Goal: Task Accomplishment & Management: Use online tool/utility

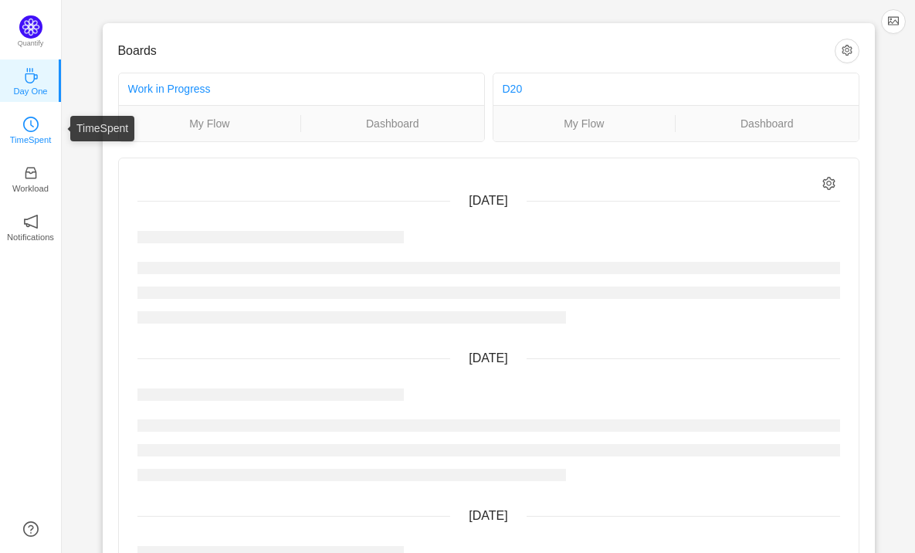
click at [23, 119] on icon "icon: clock-circle" at bounding box center [30, 124] width 15 height 15
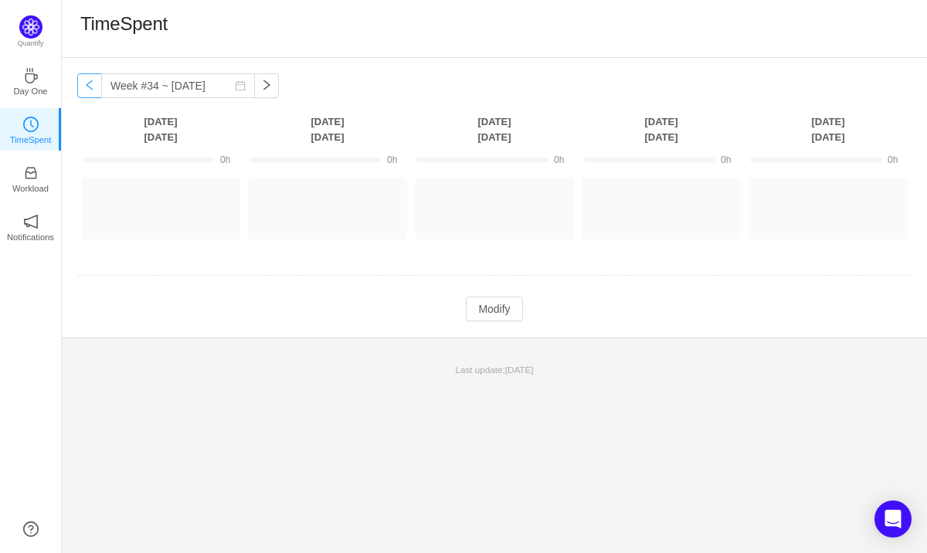
click at [88, 83] on button "button" at bounding box center [89, 85] width 25 height 25
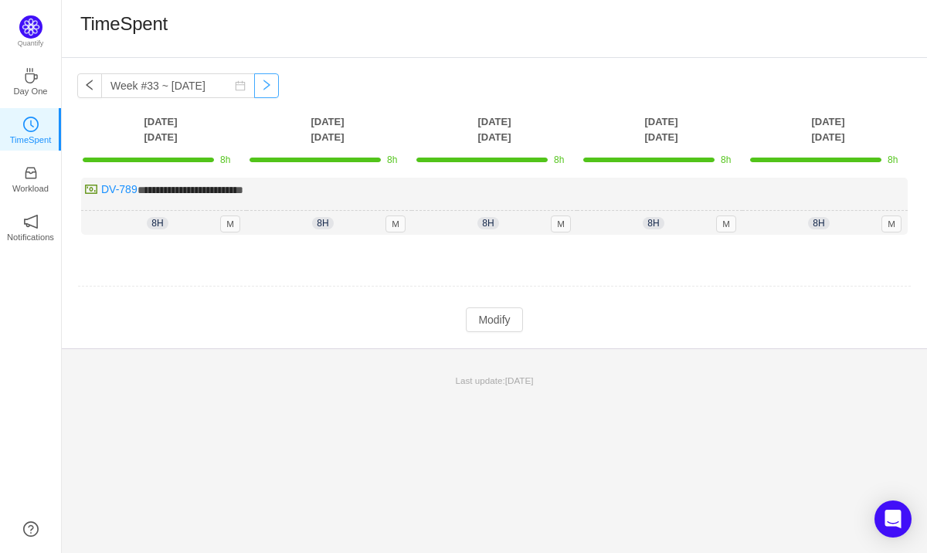
click at [254, 83] on button "button" at bounding box center [266, 85] width 25 height 25
type input "Week #34 ~ [DATE]"
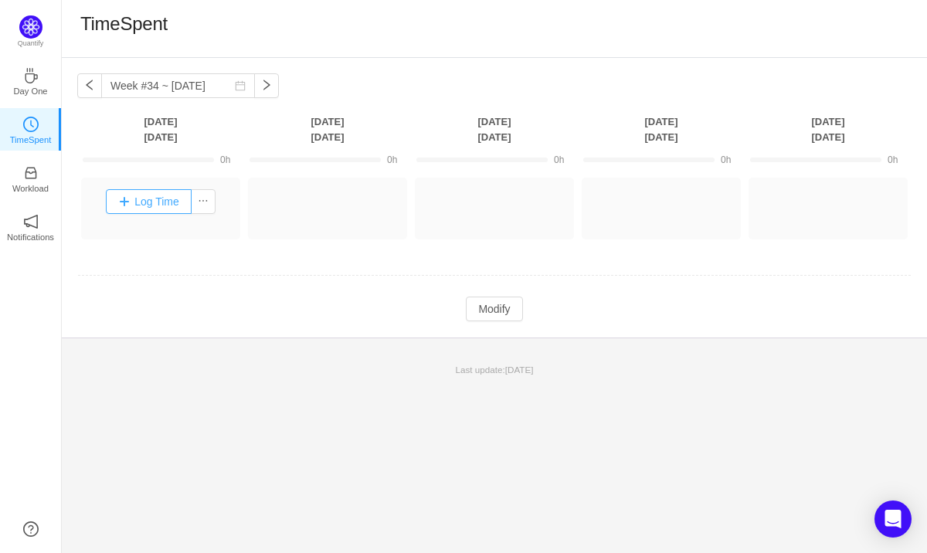
click at [154, 202] on button "Log Time" at bounding box center [149, 201] width 86 height 25
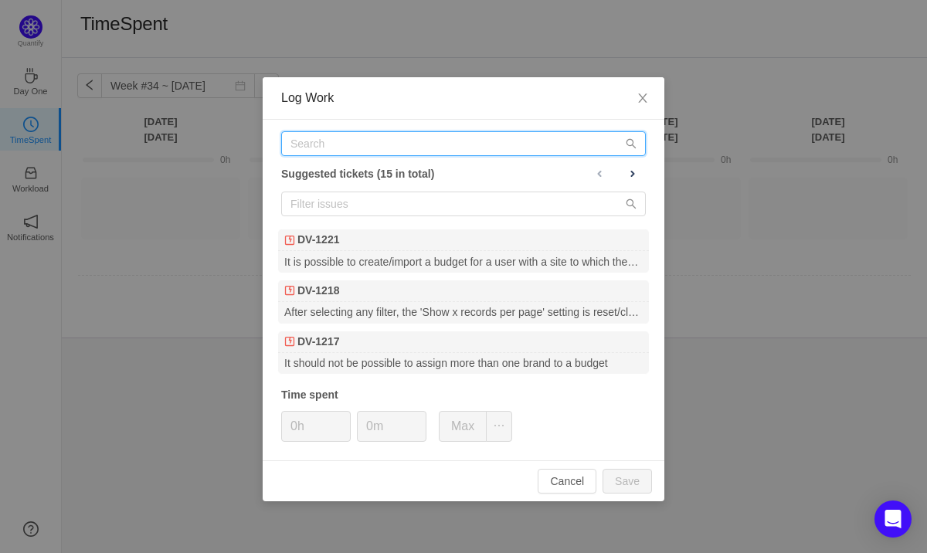
click at [395, 142] on input "text" at bounding box center [463, 143] width 365 height 25
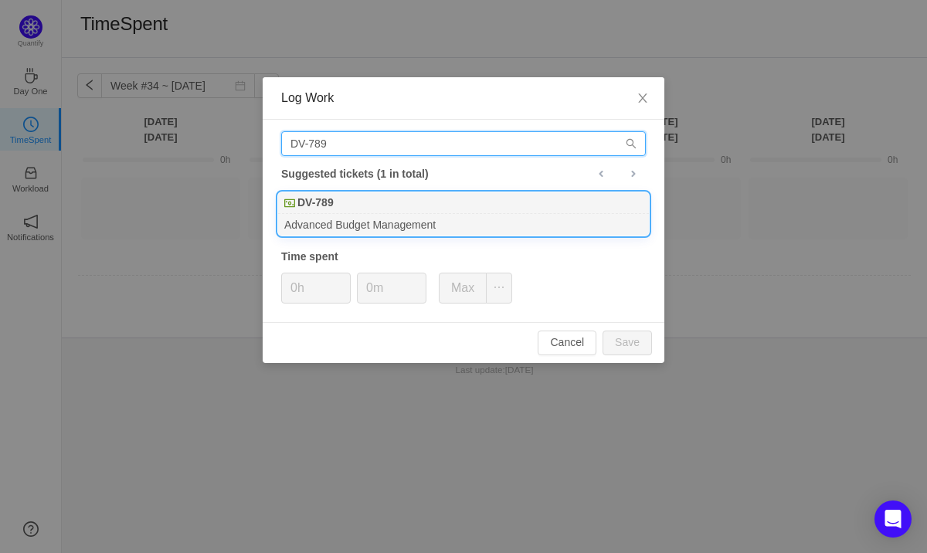
type input "DV-789"
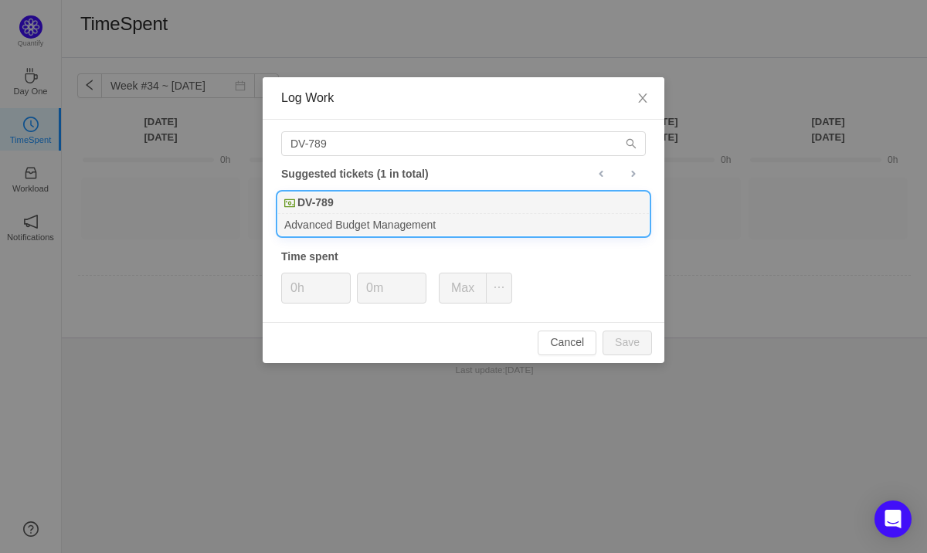
click at [363, 201] on div "DV-789" at bounding box center [463, 203] width 371 height 22
click at [630, 341] on button "Save" at bounding box center [626, 343] width 49 height 25
type input "0h"
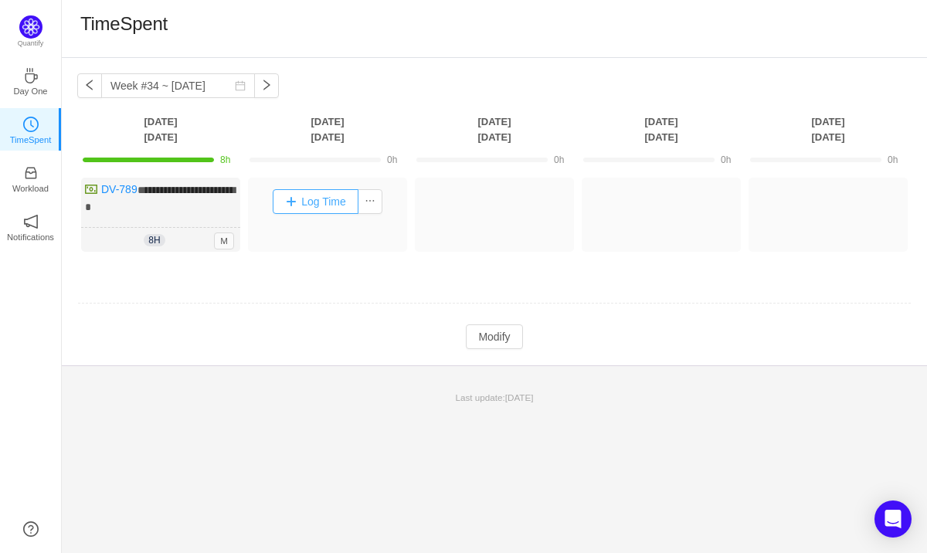
click at [328, 205] on button "Log Time" at bounding box center [316, 201] width 86 height 25
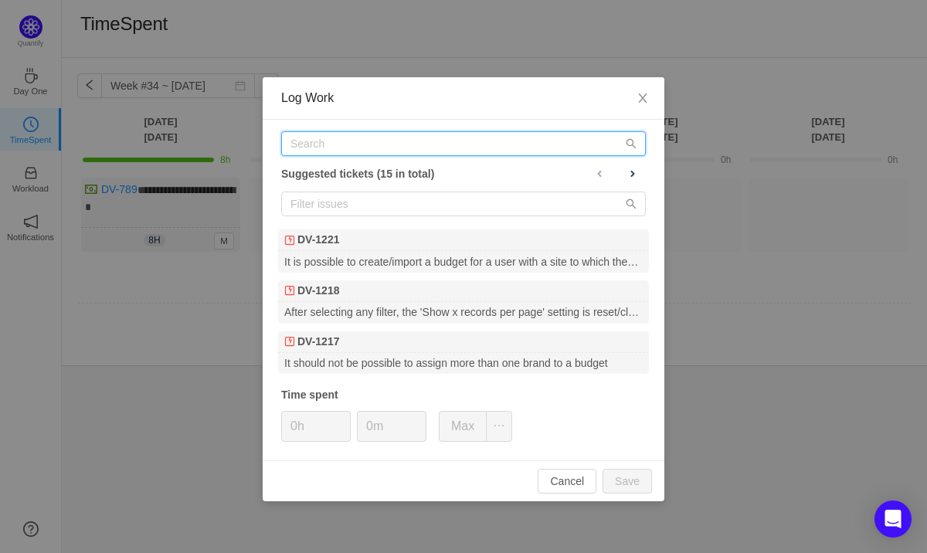
click at [418, 148] on input "text" at bounding box center [463, 143] width 365 height 25
paste input "DV-789"
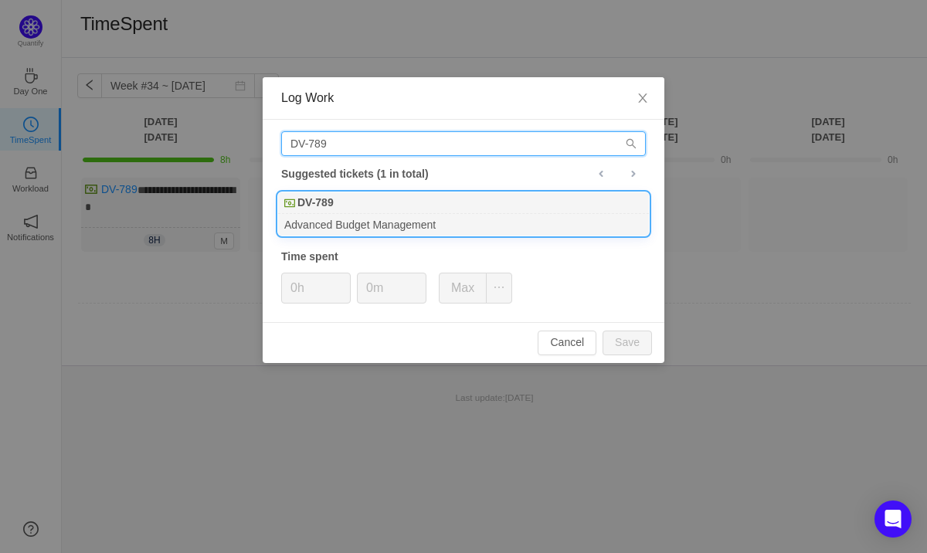
type input "DV-789"
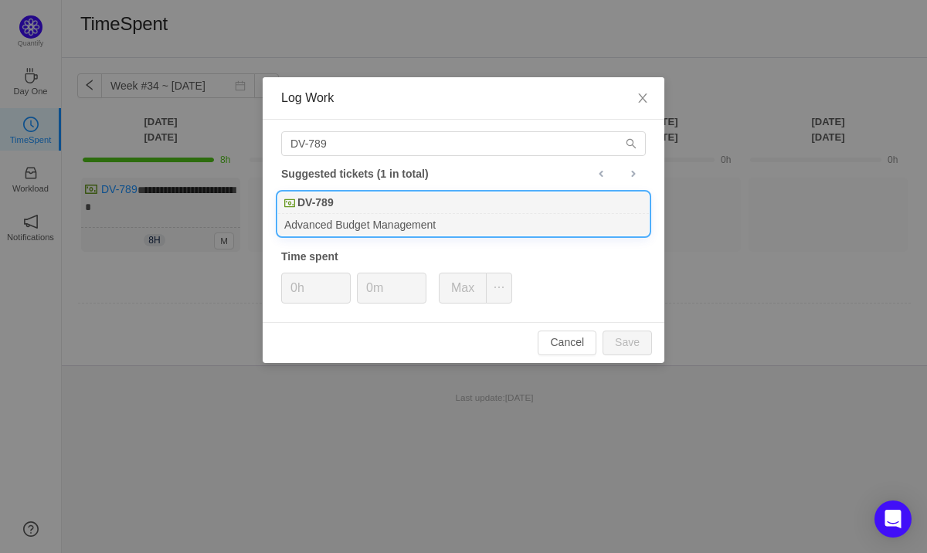
click at [361, 211] on div "DV-789" at bounding box center [463, 203] width 371 height 22
click at [619, 334] on button "Save" at bounding box center [626, 343] width 49 height 25
type input "0h"
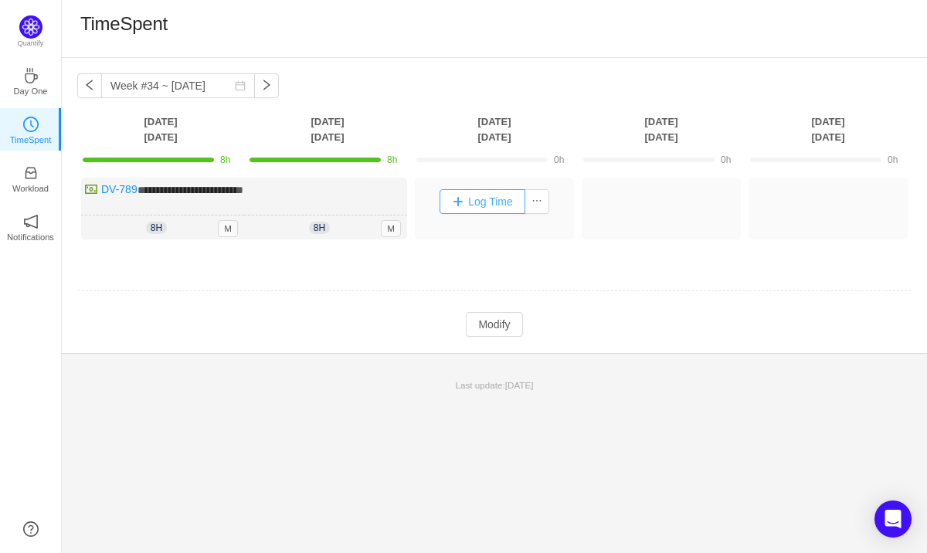
click at [486, 199] on button "Log Time" at bounding box center [483, 201] width 86 height 25
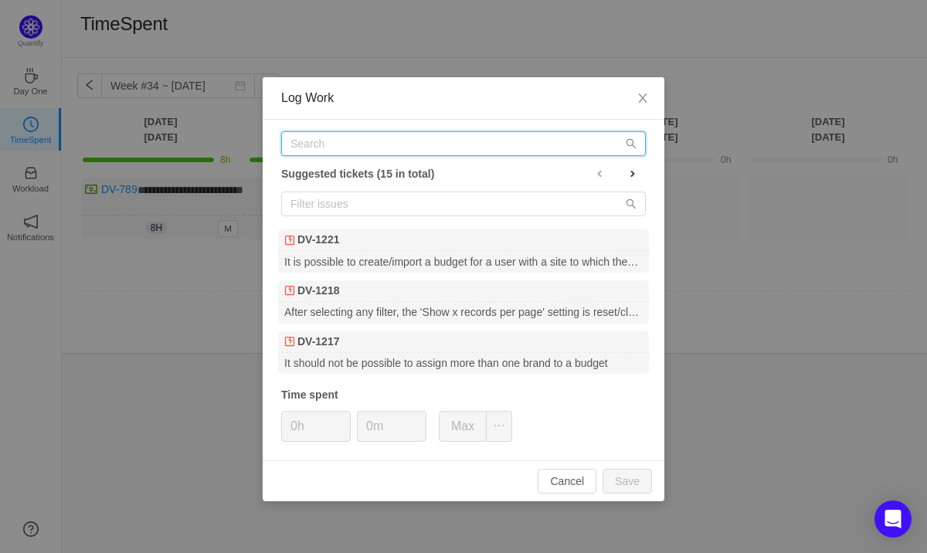
click at [346, 144] on input "text" at bounding box center [463, 143] width 365 height 25
paste input "DV-789"
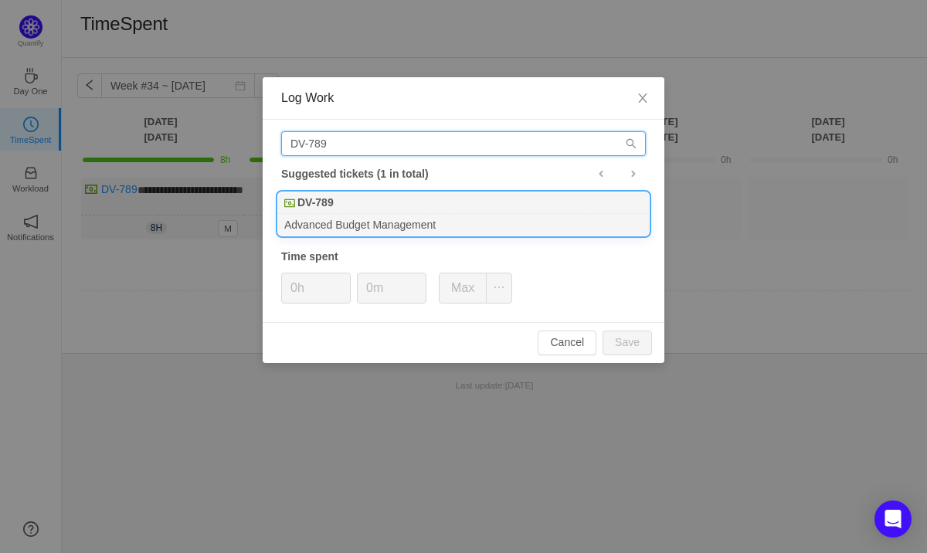
type input "DV-789"
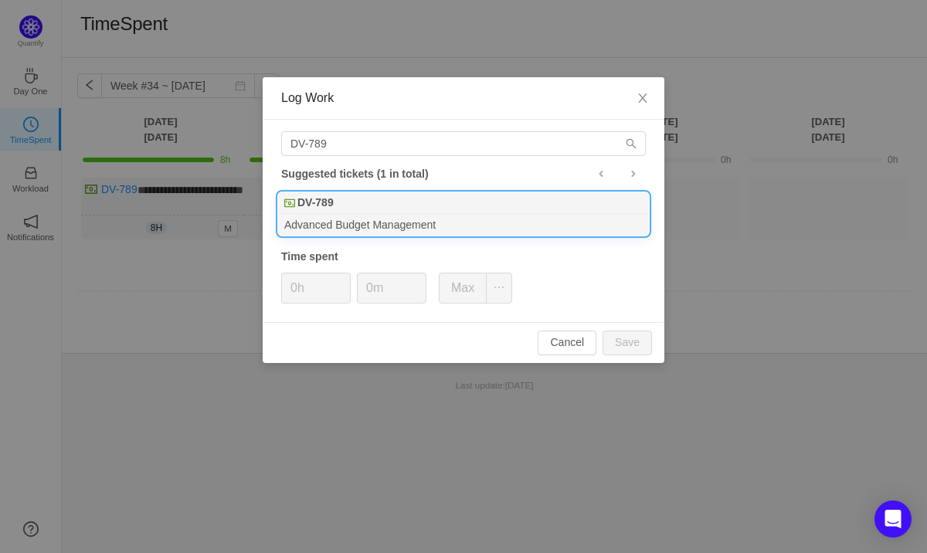
click at [343, 211] on div "DV-789" at bounding box center [463, 203] width 371 height 22
click at [616, 350] on button "Save" at bounding box center [626, 343] width 49 height 25
type input "0h"
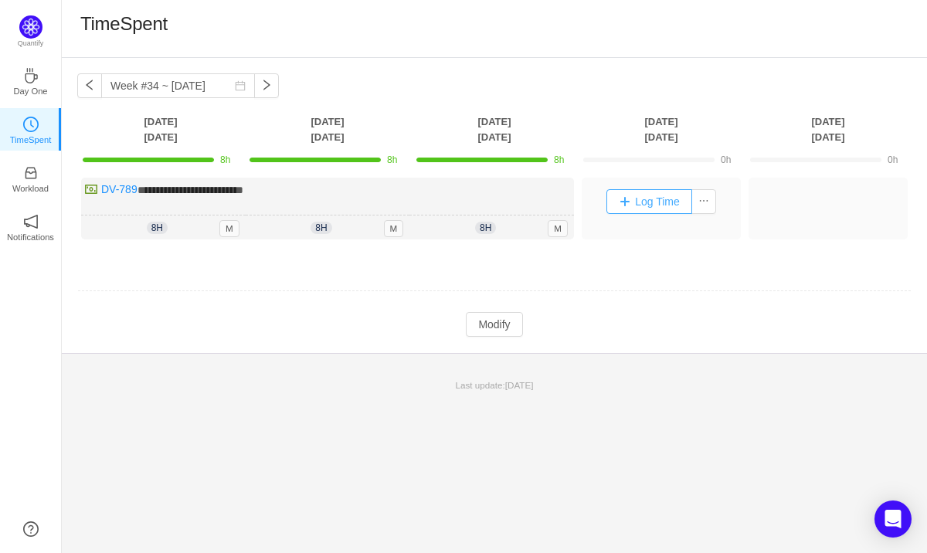
click at [650, 198] on button "Log Time" at bounding box center [649, 201] width 86 height 25
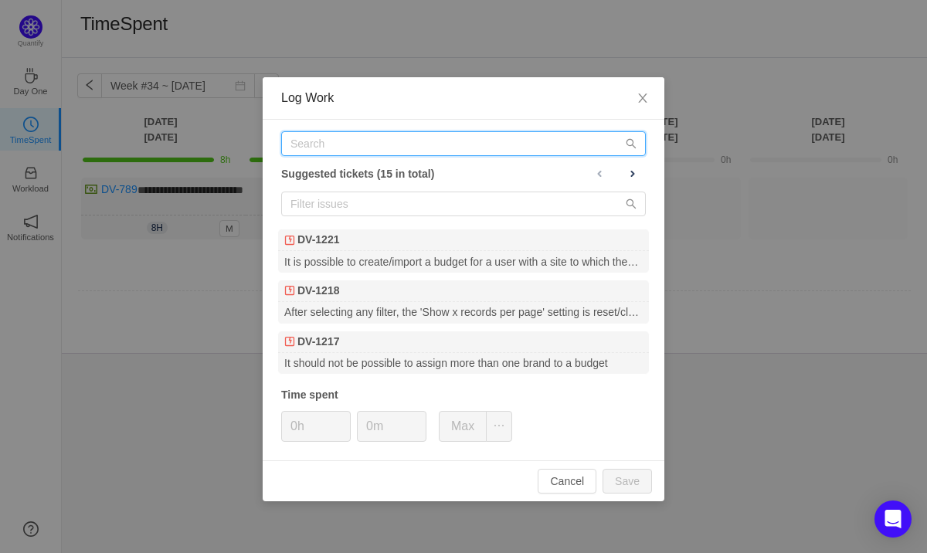
click at [388, 146] on input "text" at bounding box center [463, 143] width 365 height 25
paste input "DV-789"
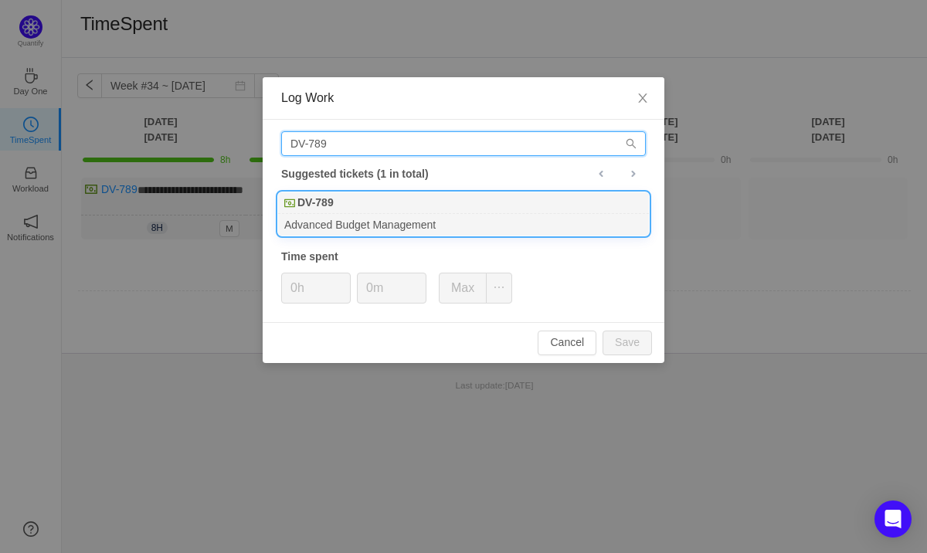
type input "DV-789"
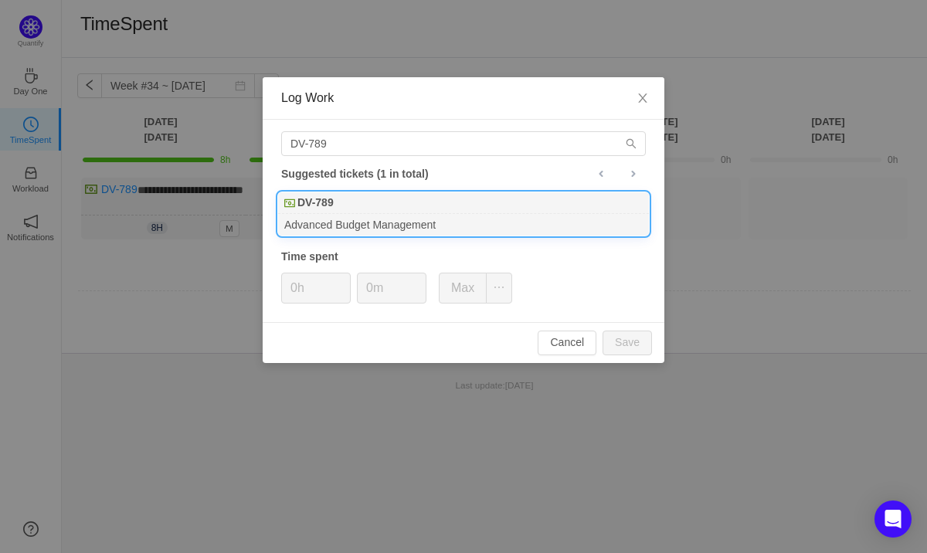
click at [344, 211] on div "DV-789" at bounding box center [463, 203] width 371 height 22
click at [633, 348] on button "Save" at bounding box center [626, 343] width 49 height 25
type input "0h"
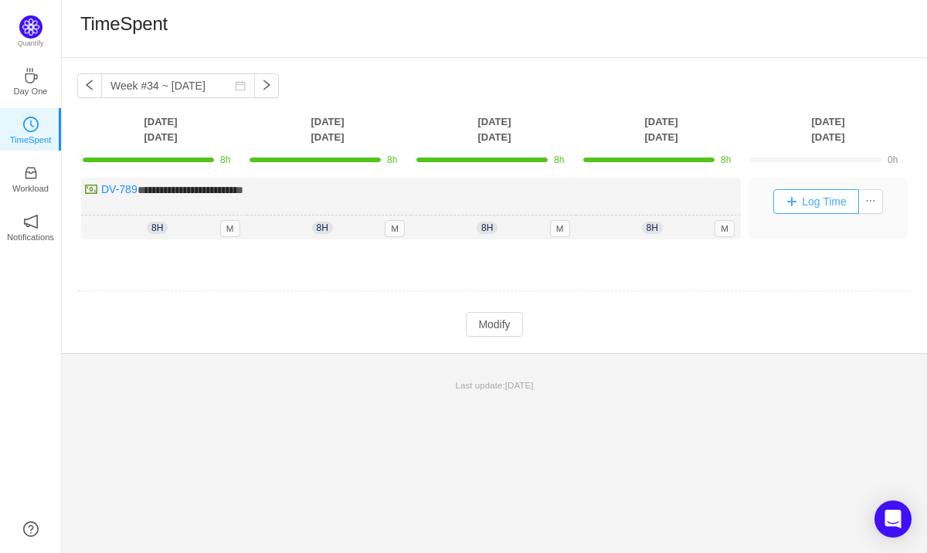
click at [823, 205] on button "Log Time" at bounding box center [816, 201] width 86 height 25
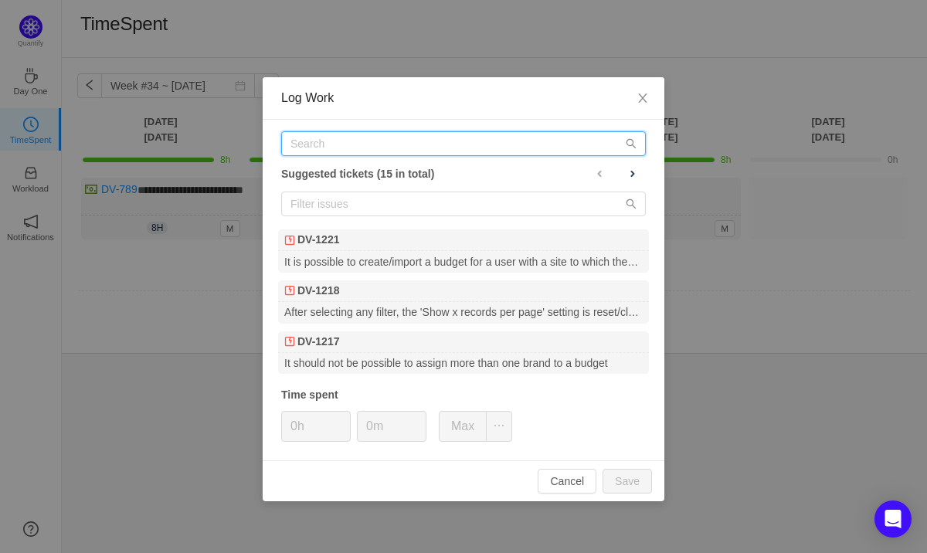
click at [367, 139] on input "text" at bounding box center [463, 143] width 365 height 25
paste input "DV-789"
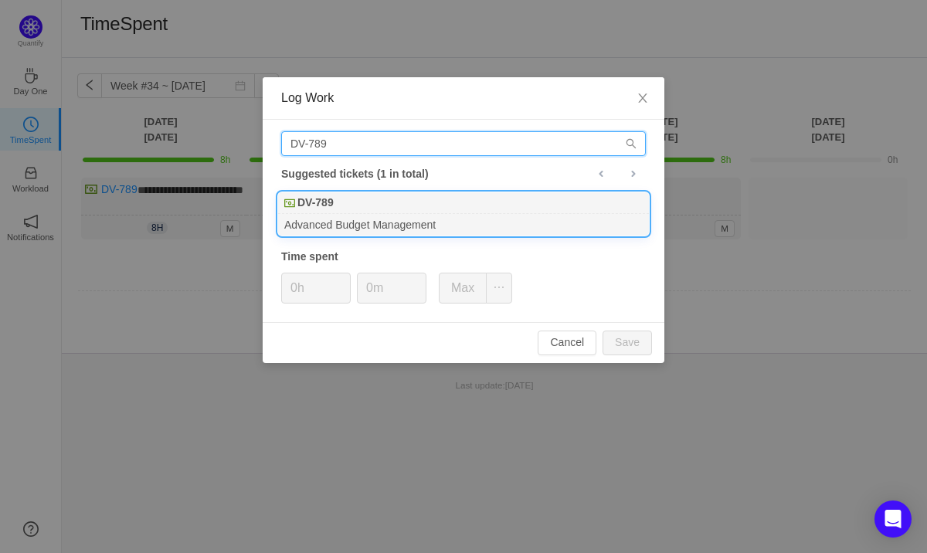
type input "DV-789"
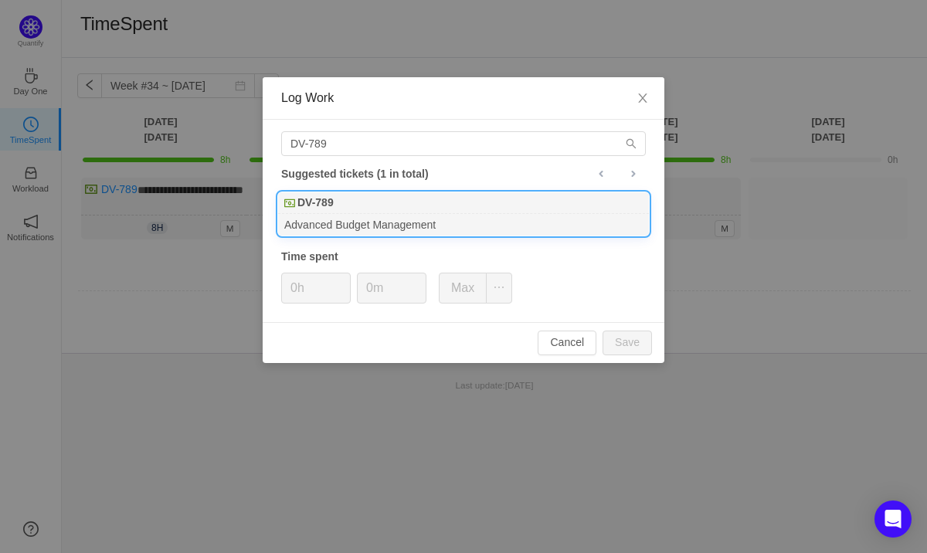
click at [357, 210] on div "DV-789" at bounding box center [463, 203] width 371 height 22
click at [620, 338] on button "Save" at bounding box center [626, 343] width 49 height 25
type input "0h"
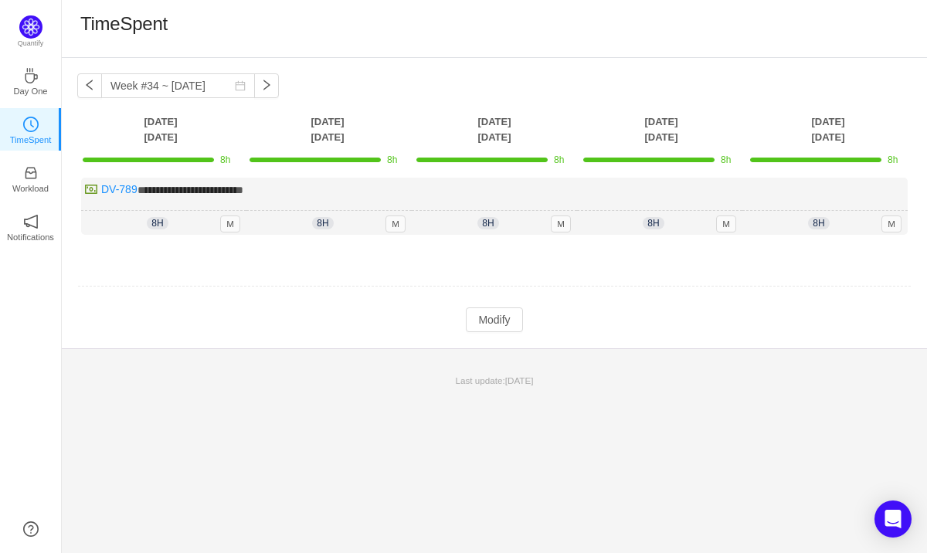
click at [375, 446] on div "**********" at bounding box center [494, 305] width 865 height 495
